Goal: Task Accomplishment & Management: Use online tool/utility

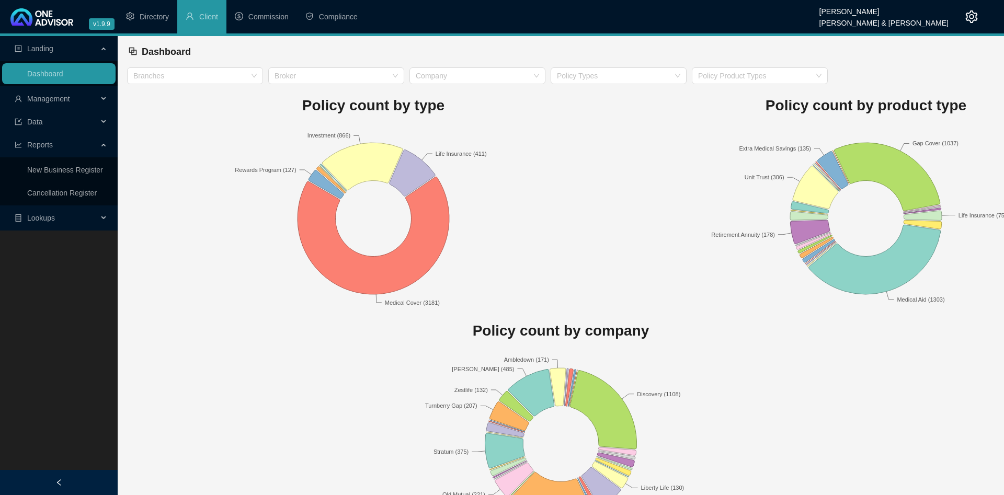
click at [75, 104] on span "Management" at bounding box center [56, 98] width 83 height 21
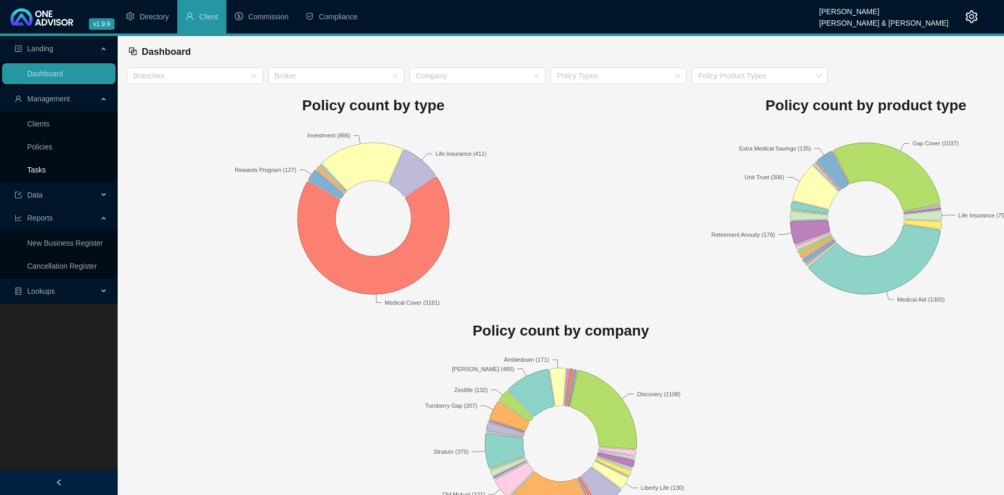
click at [46, 171] on link "Tasks" at bounding box center [36, 170] width 19 height 8
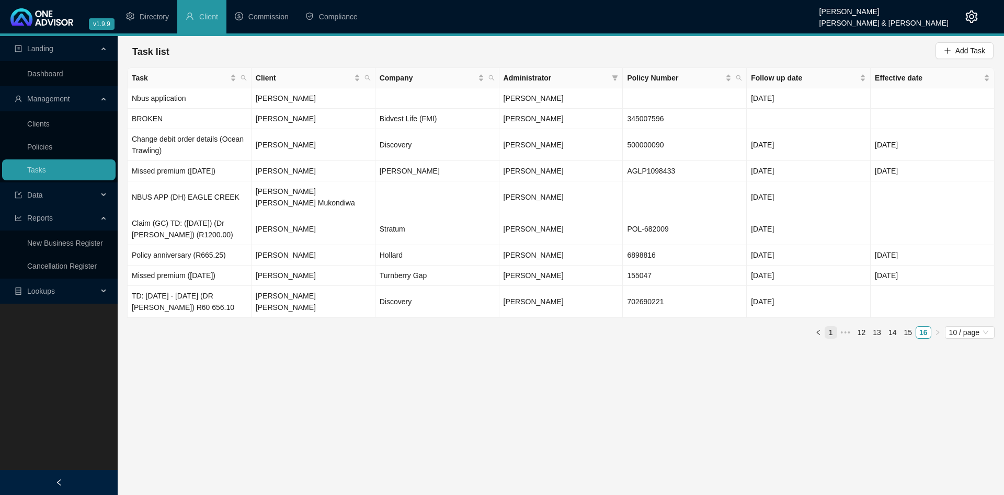
click at [834, 327] on link "1" at bounding box center [831, 333] width 12 height 12
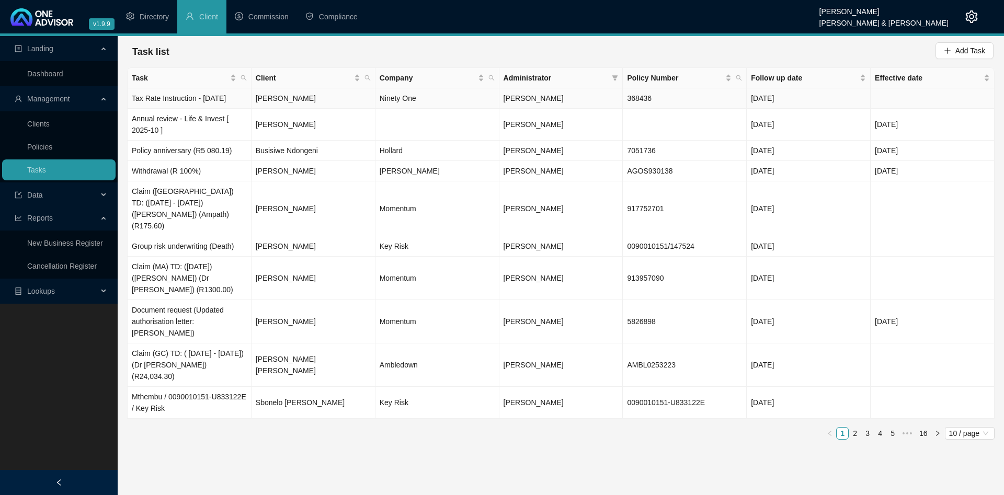
click at [464, 100] on td "Ninety One" at bounding box center [438, 98] width 124 height 20
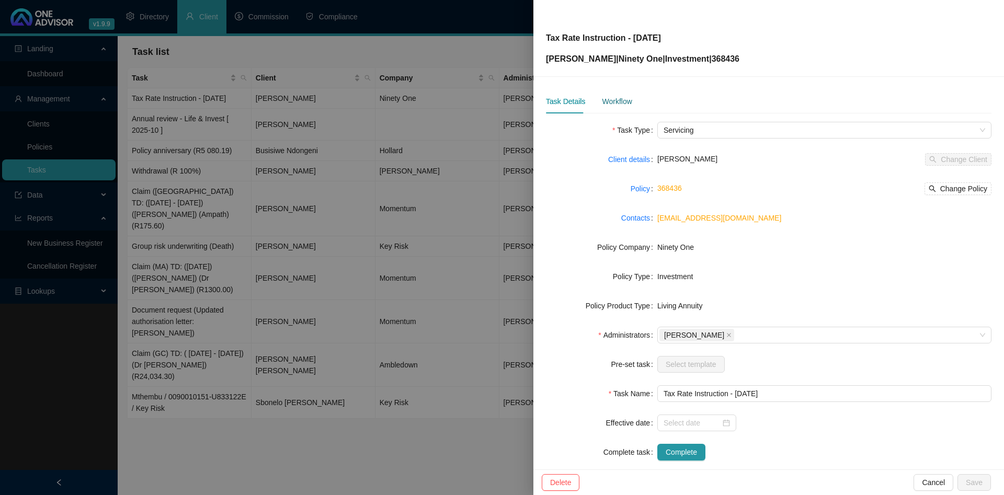
click at [621, 106] on div "Workflow" at bounding box center [617, 102] width 30 height 12
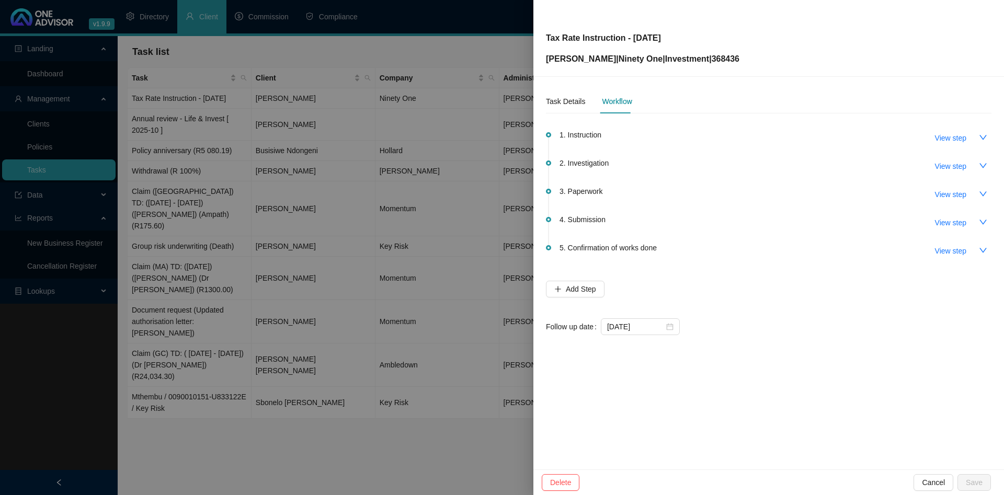
click at [331, 108] on div at bounding box center [502, 247] width 1004 height 495
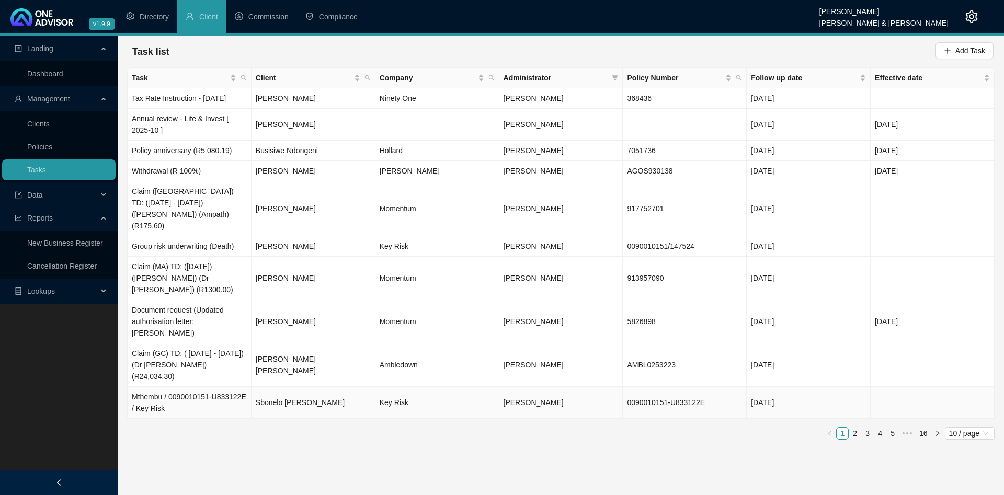
click at [433, 387] on td "Key Risk" at bounding box center [438, 403] width 124 height 32
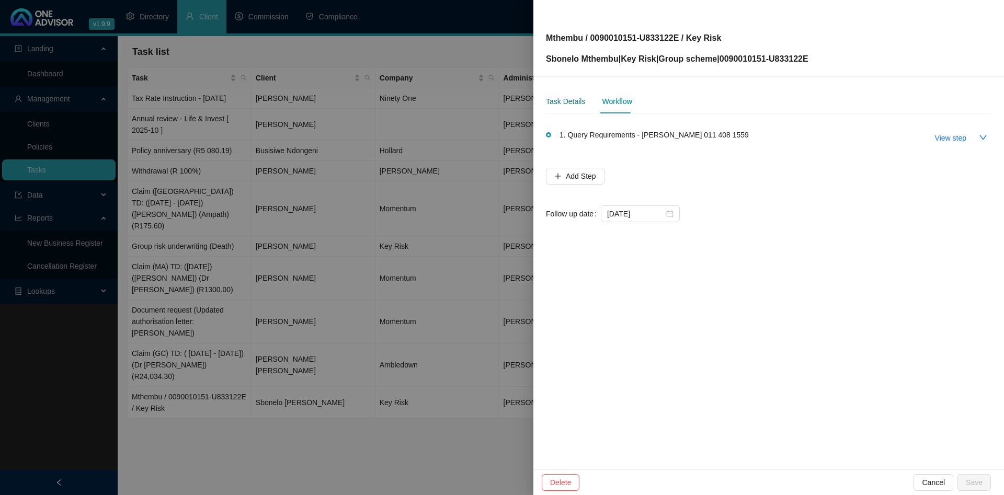
click at [571, 103] on div "Task Details" at bounding box center [565, 102] width 39 height 12
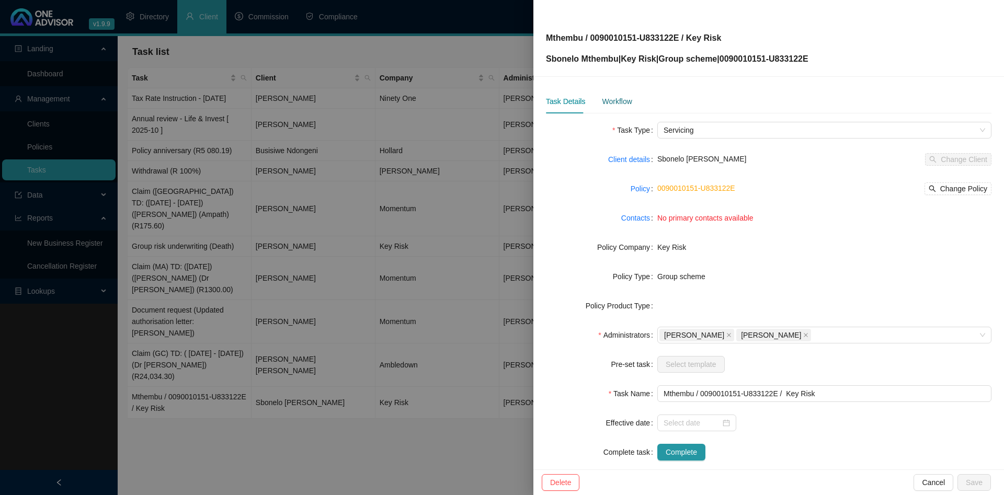
click at [619, 104] on div "Workflow" at bounding box center [617, 102] width 30 height 12
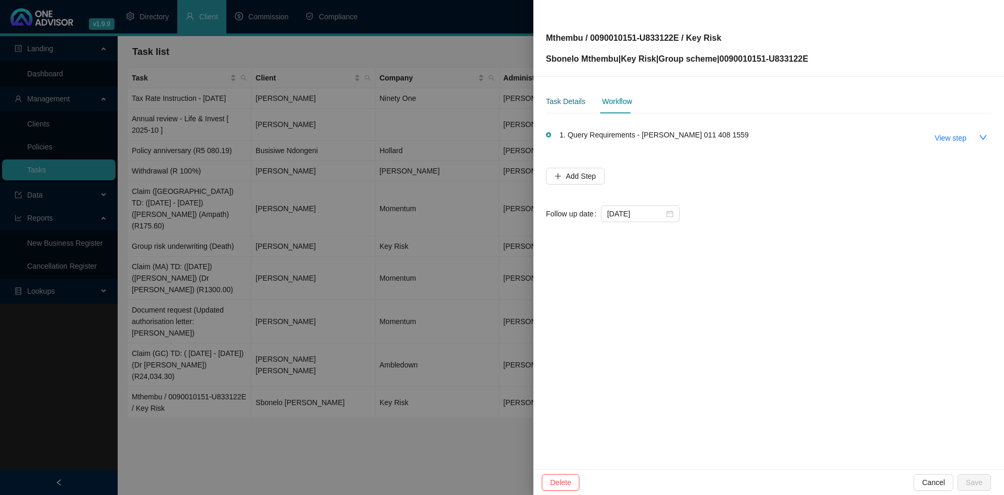
click at [570, 101] on div "Task Details" at bounding box center [565, 102] width 39 height 12
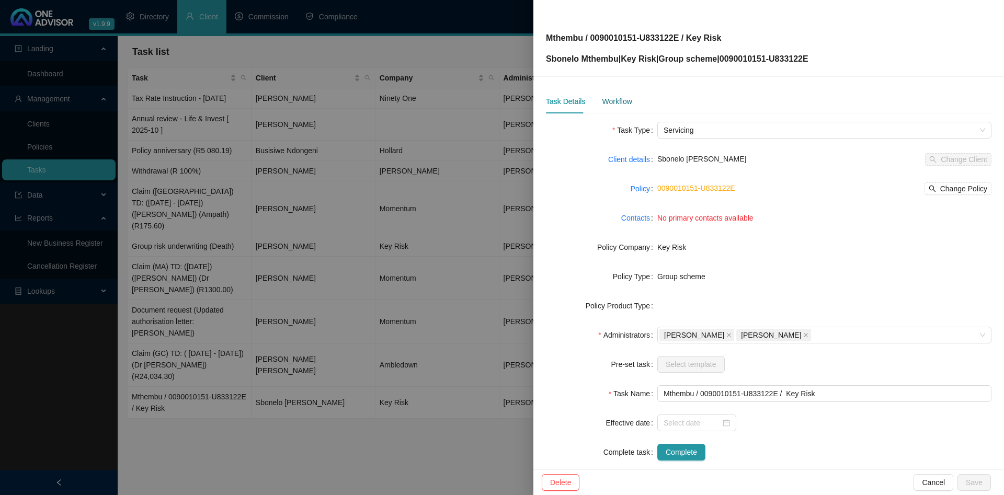
click at [628, 98] on div "Workflow" at bounding box center [617, 102] width 30 height 12
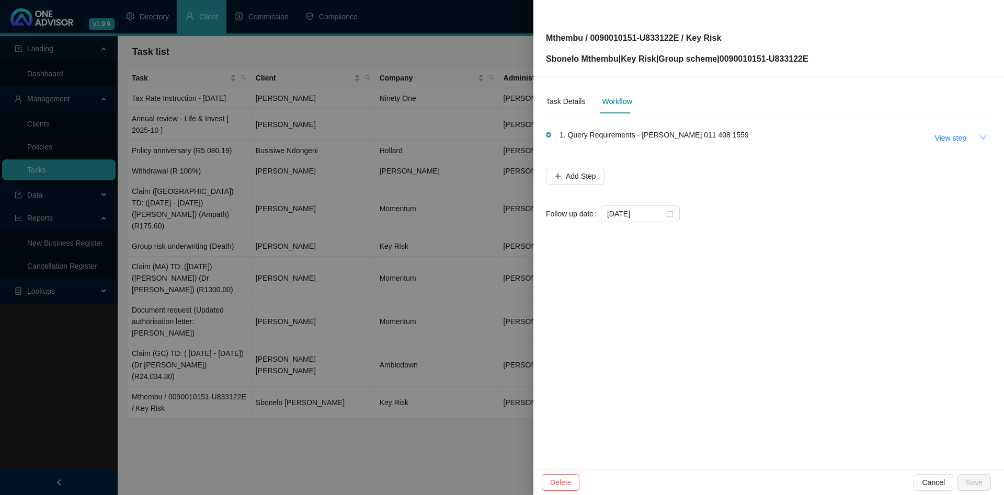
click at [983, 137] on icon "down" at bounding box center [983, 137] width 8 height 8
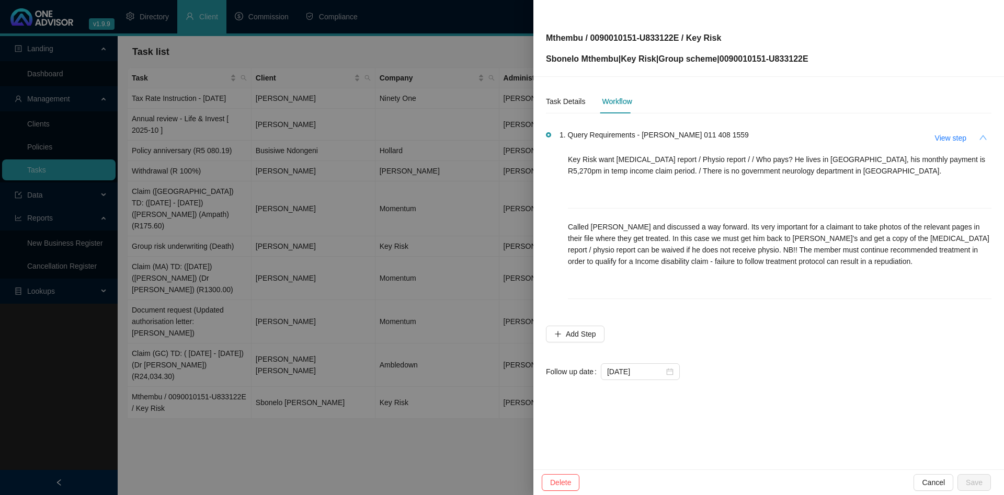
click at [983, 137] on icon "up" at bounding box center [983, 137] width 8 height 8
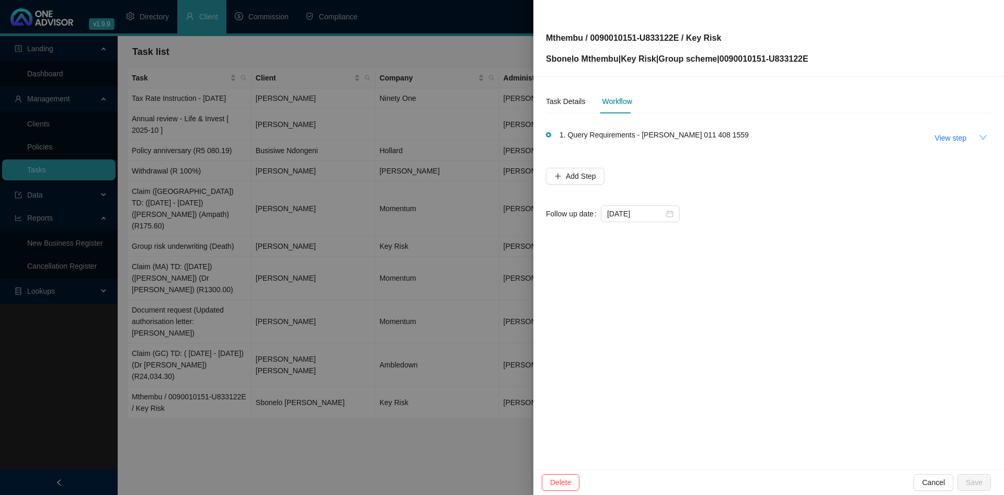
click at [358, 121] on div at bounding box center [502, 247] width 1004 height 495
